Goal: Navigation & Orientation: Go to known website

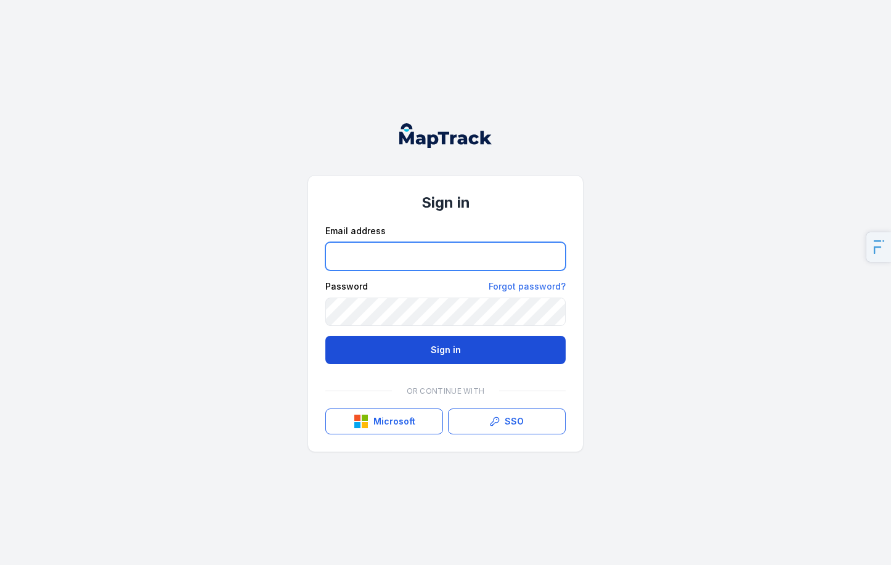
type input "**********"
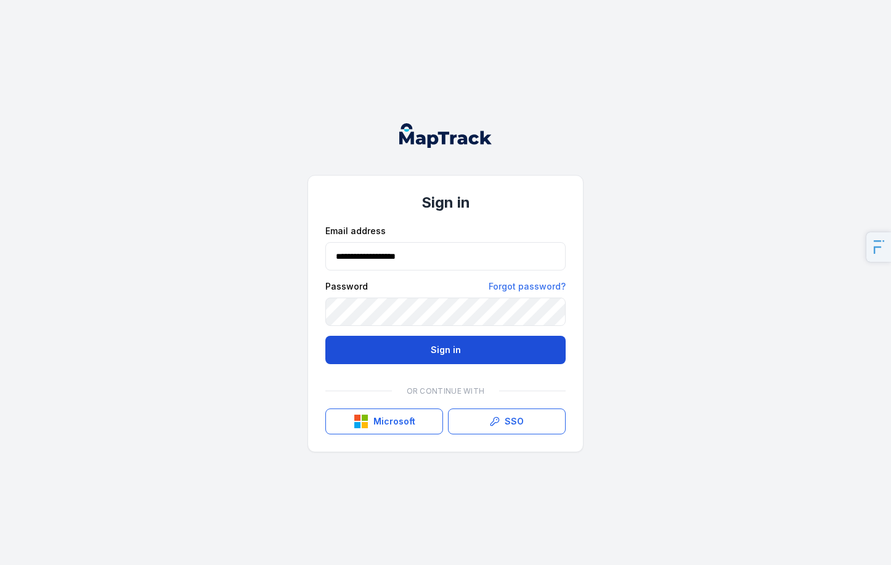
click at [389, 356] on button "Sign in" at bounding box center [445, 350] width 240 height 28
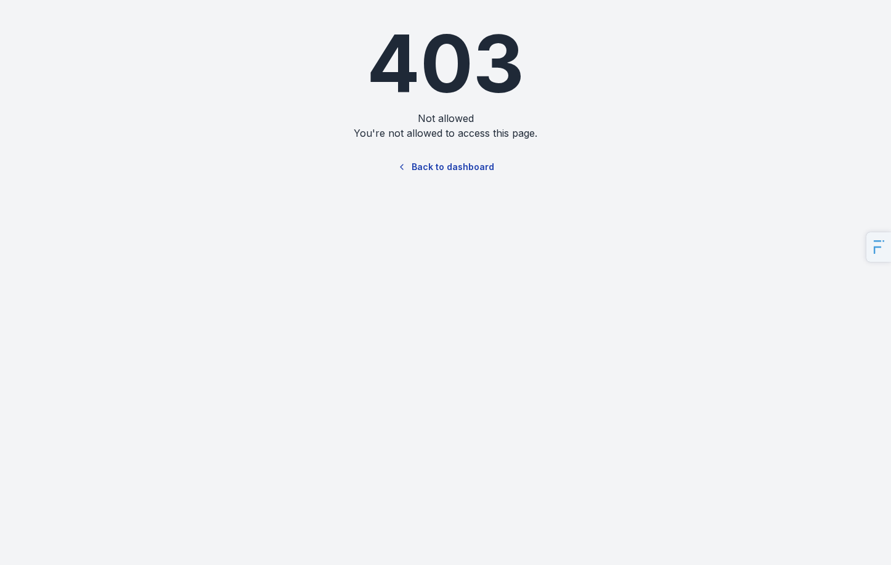
click at [474, 163] on link "Back to dashboard" at bounding box center [445, 167] width 118 height 28
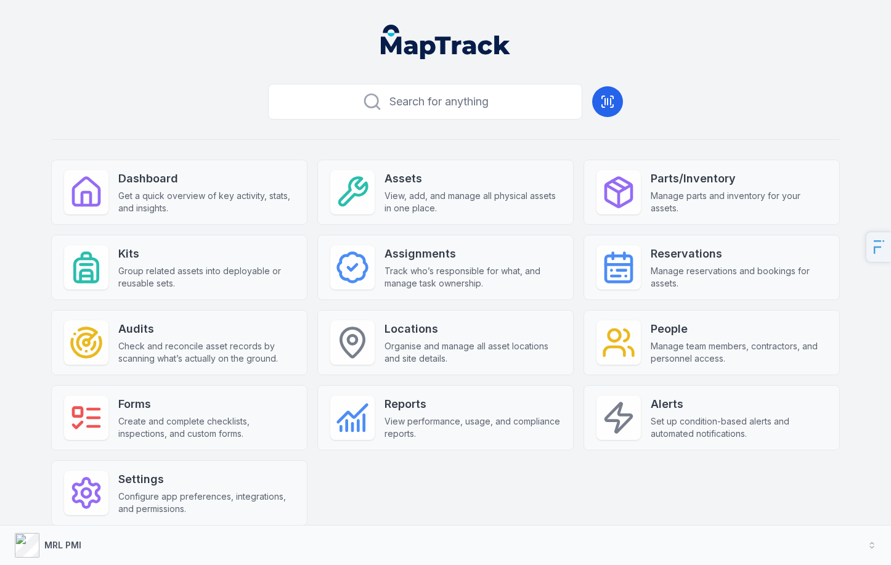
scroll to position [15, 0]
